Goal: Complete application form

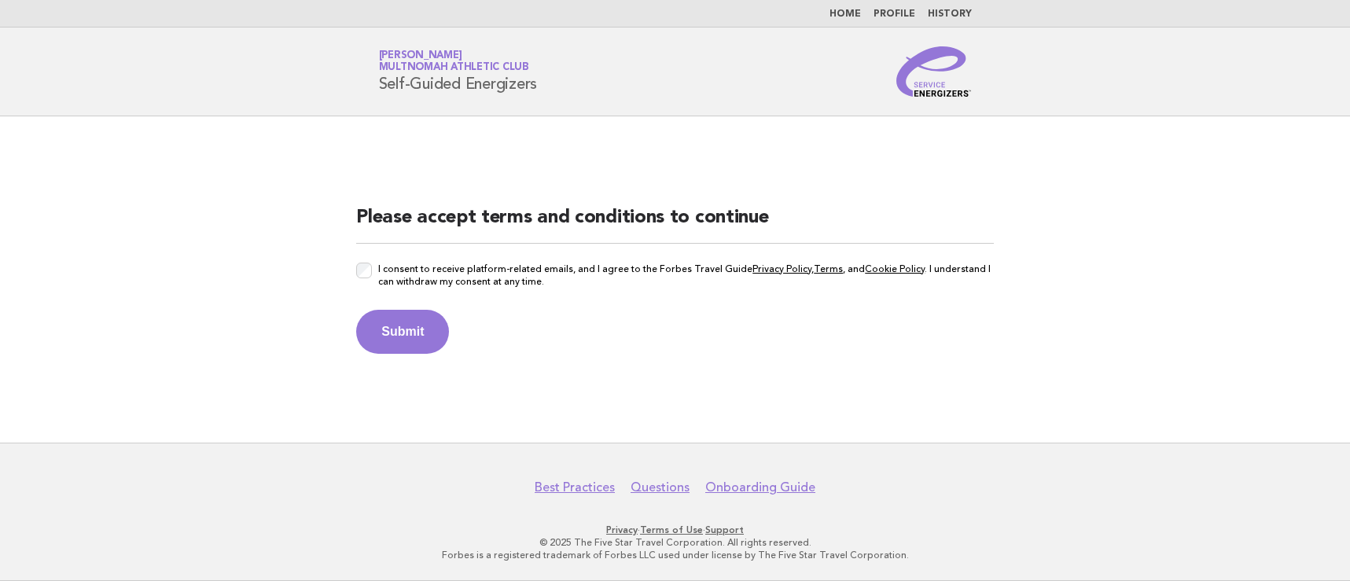
click at [392, 288] on label "I consent to receive platform-related emails, and I agree to the Forbes Travel …" at bounding box center [685, 280] width 615 height 35
click at [373, 274] on div "I consent to receive platform-related emails, and I agree to the Forbes Travel …" at bounding box center [674, 280] width 637 height 35
click at [426, 328] on button "Submit" at bounding box center [402, 332] width 93 height 44
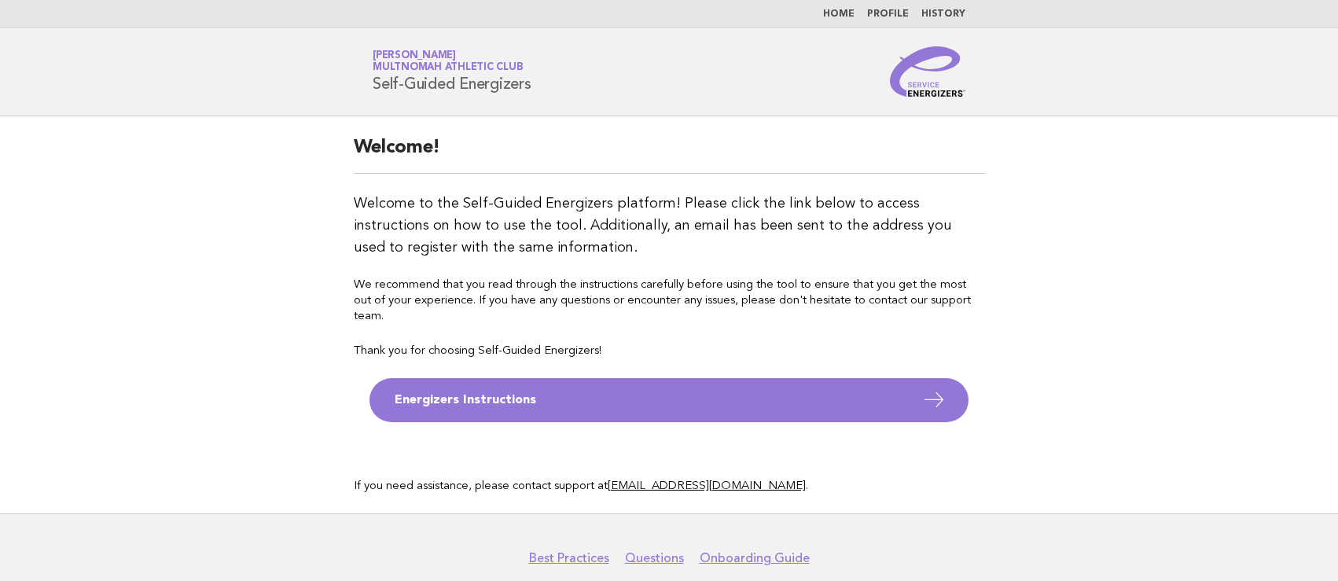
click at [1074, 289] on main "Welcome! Welcome to the Self-Guided Energizers platform! Please click the link …" at bounding box center [669, 314] width 1338 height 397
